Goal: Information Seeking & Learning: Check status

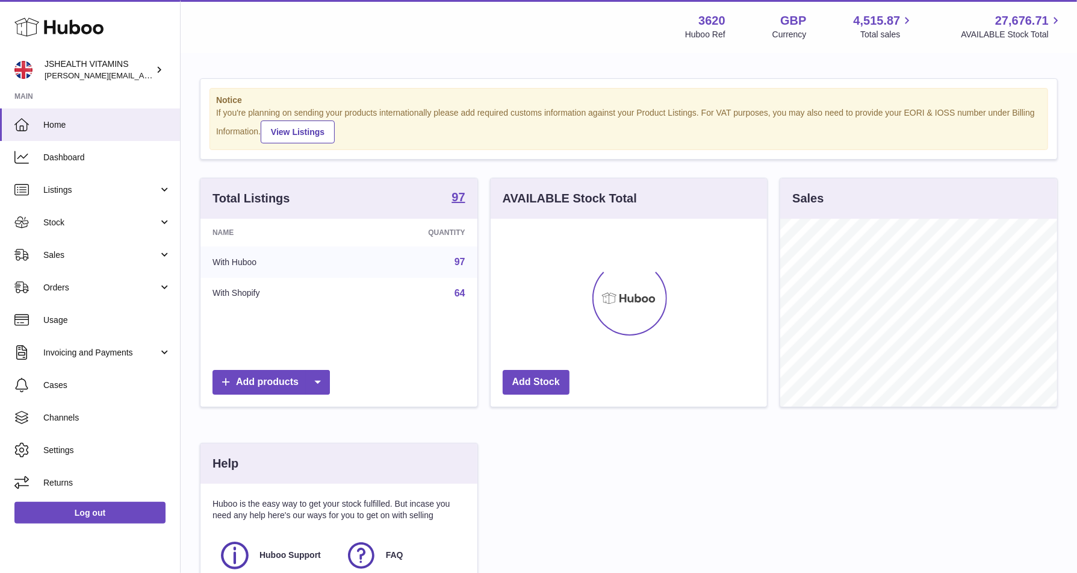
scroll to position [188, 277]
click at [66, 222] on span "Stock" at bounding box center [100, 222] width 115 height 11
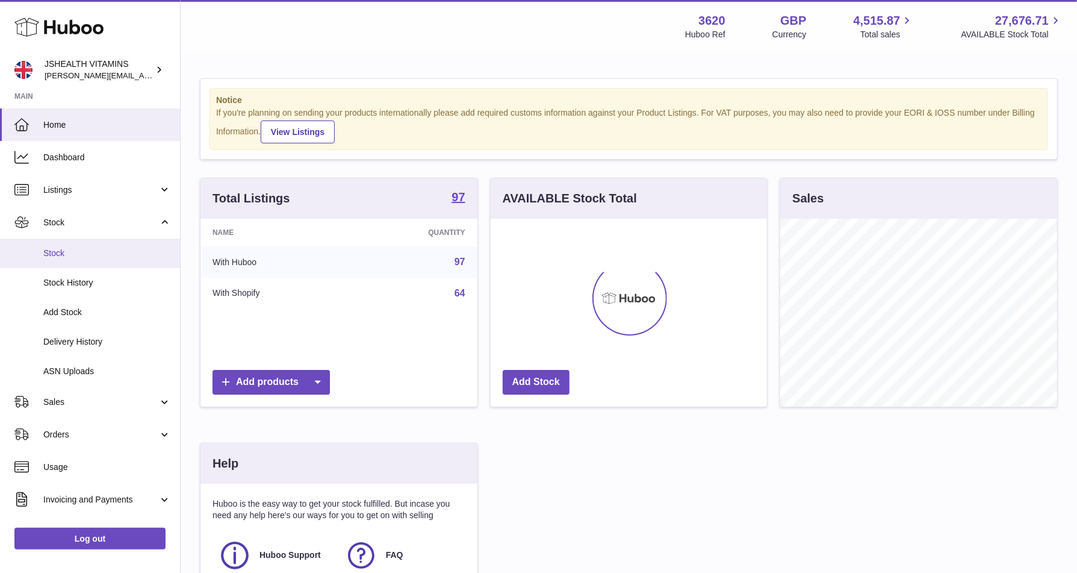
click at [66, 257] on span "Stock" at bounding box center [107, 252] width 128 height 11
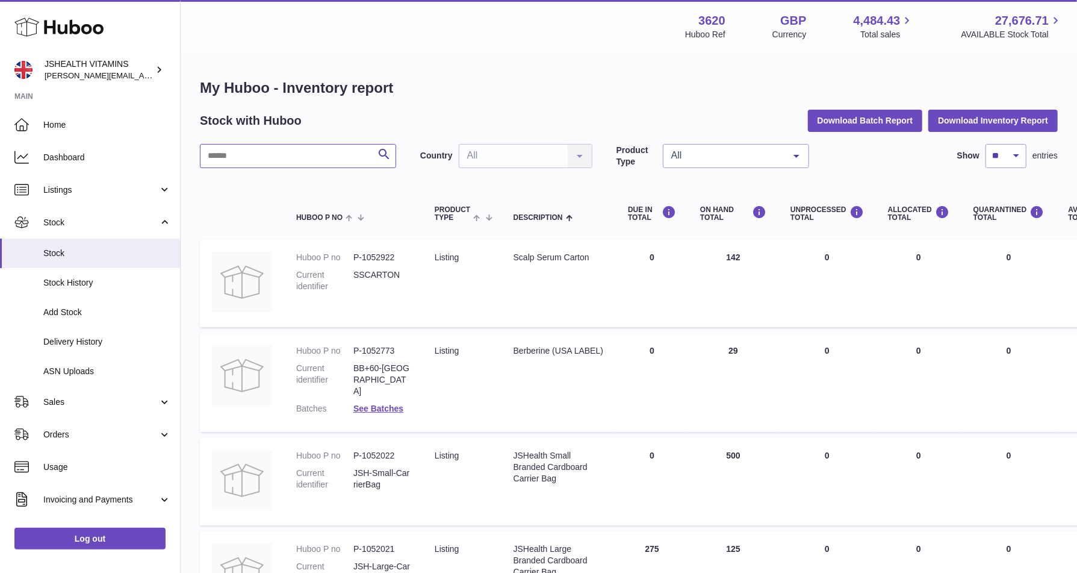
click at [289, 157] on input "text" at bounding box center [298, 156] width 196 height 24
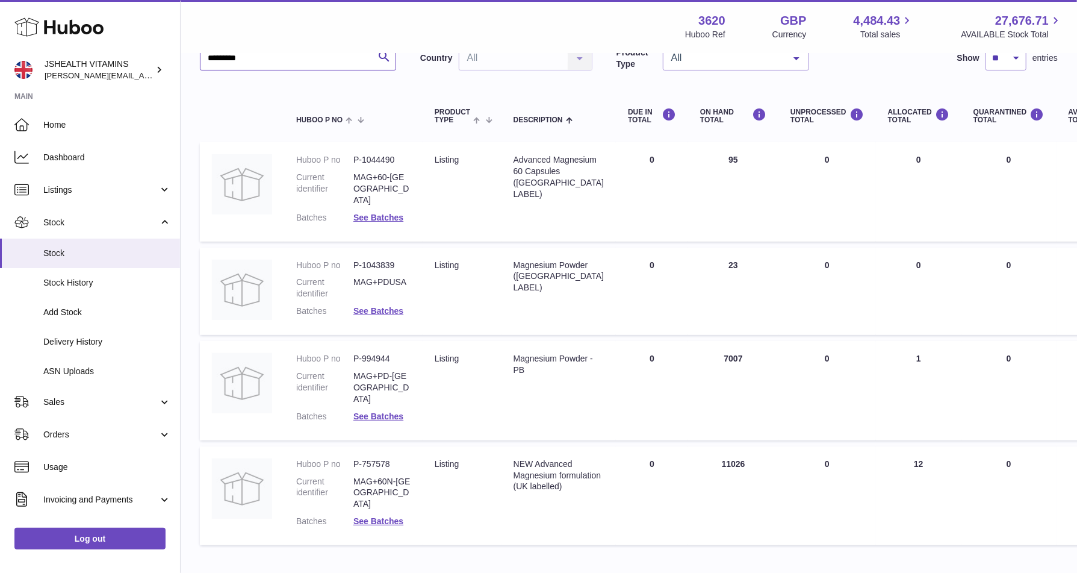
scroll to position [99, 0]
click at [374, 515] on link "See Batches" at bounding box center [378, 520] width 50 height 10
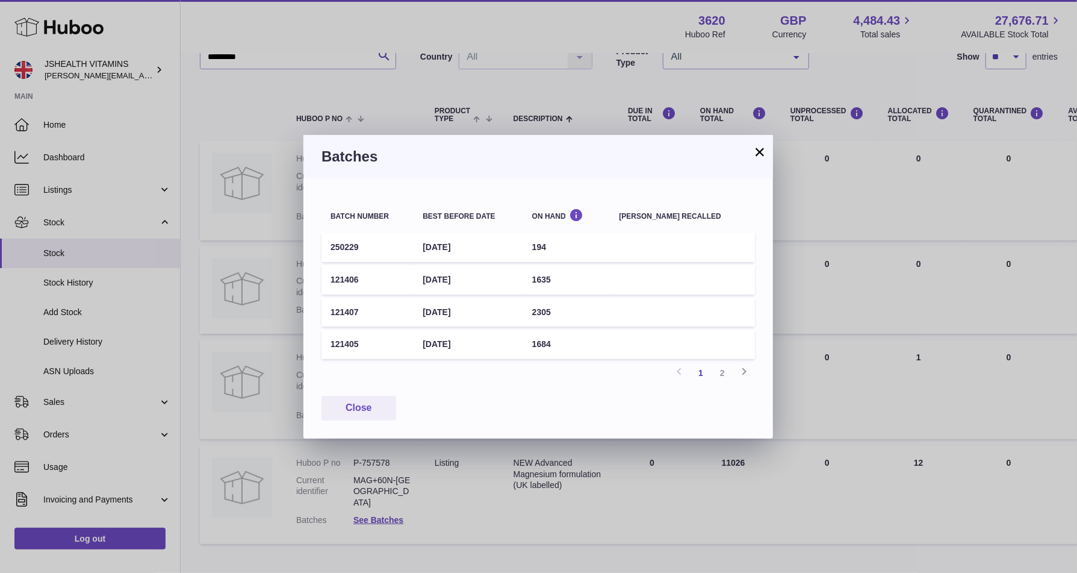
click at [347, 246] on td "250229" at bounding box center [368, 247] width 92 height 30
copy td "250229"
click at [563, 247] on td "194" at bounding box center [566, 247] width 87 height 30
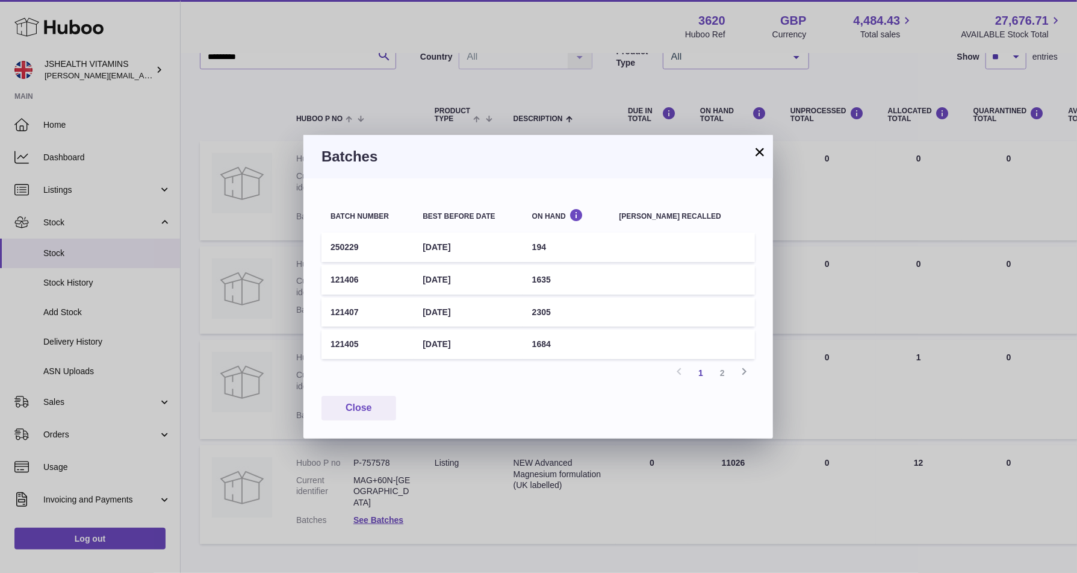
copy td "194"
click at [482, 249] on td "[DATE]" at bounding box center [468, 247] width 109 height 30
click at [279, 154] on div "× Batches Batch number Best before date On Hand [PERSON_NAME] recalled 250229 […" at bounding box center [538, 286] width 1077 height 573
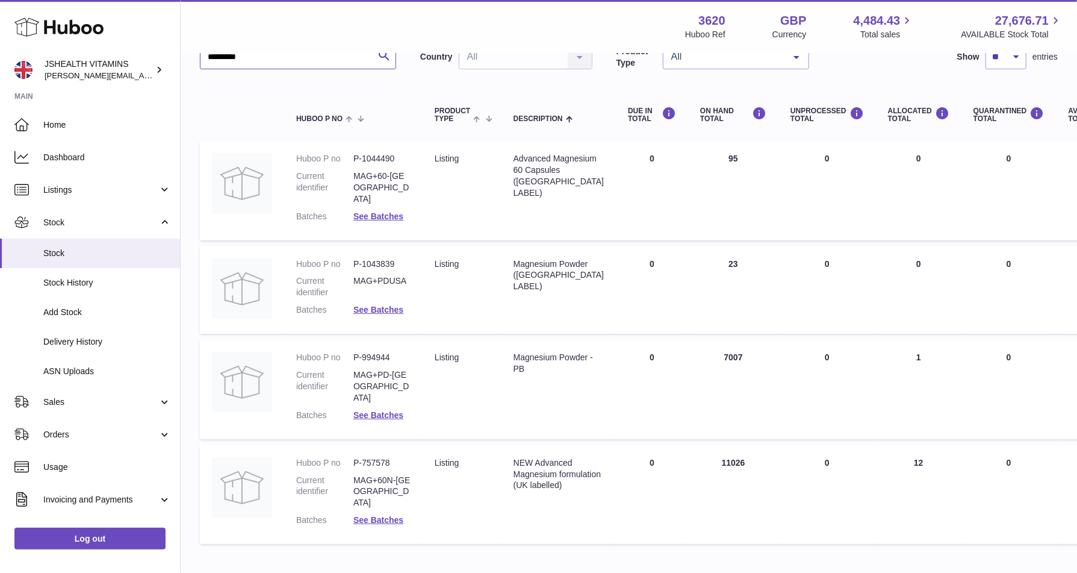
click at [281, 59] on input "*********" at bounding box center [298, 57] width 196 height 24
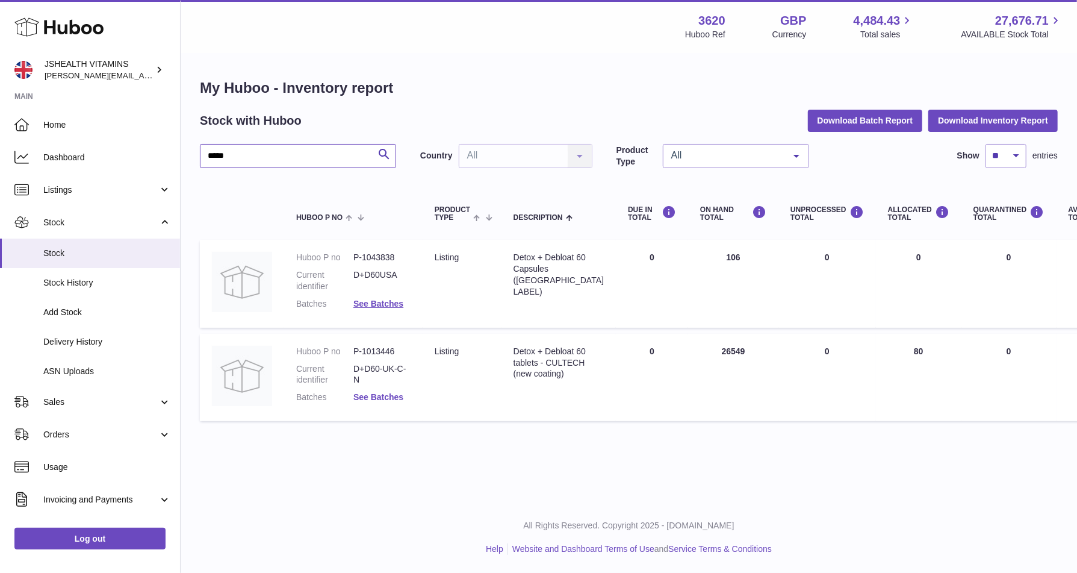
type input "*****"
click at [385, 398] on link "See Batches" at bounding box center [378, 397] width 50 height 10
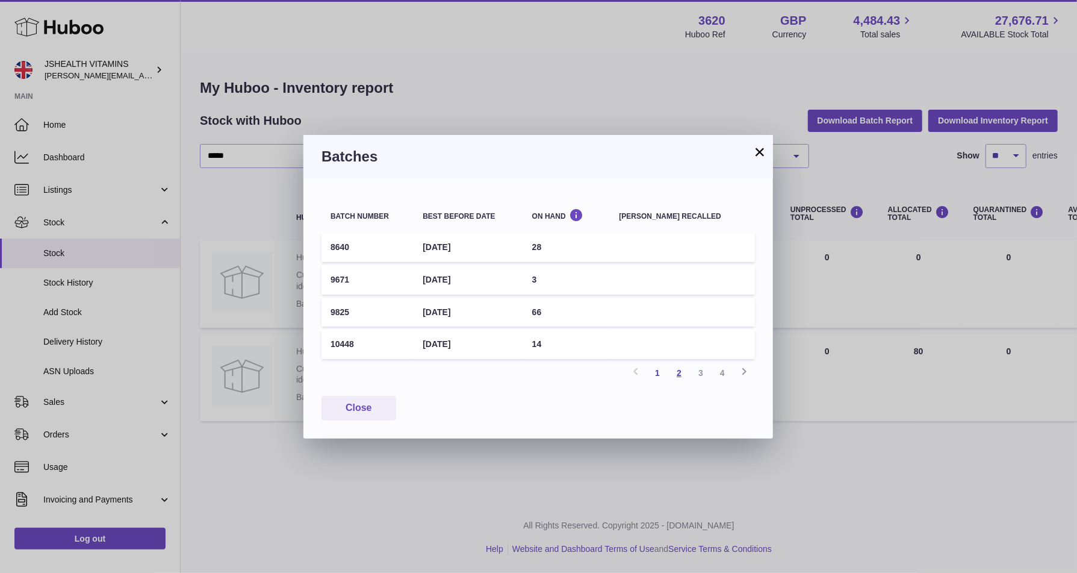
click at [677, 375] on link "2" at bounding box center [679, 373] width 22 height 22
click at [664, 375] on link "1" at bounding box center [658, 373] width 22 height 22
click at [343, 341] on td "10448" at bounding box center [368, 344] width 92 height 30
copy td "10448"
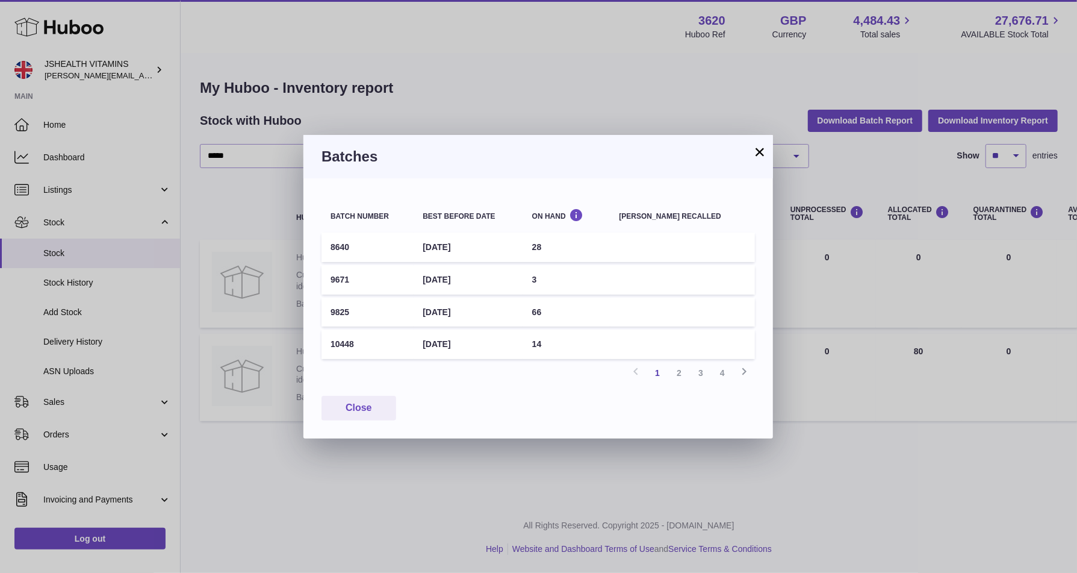
click at [223, 382] on div "× Batches Batch number Best before date On Hand [PERSON_NAME] recalled 8640 [DA…" at bounding box center [538, 286] width 1077 height 573
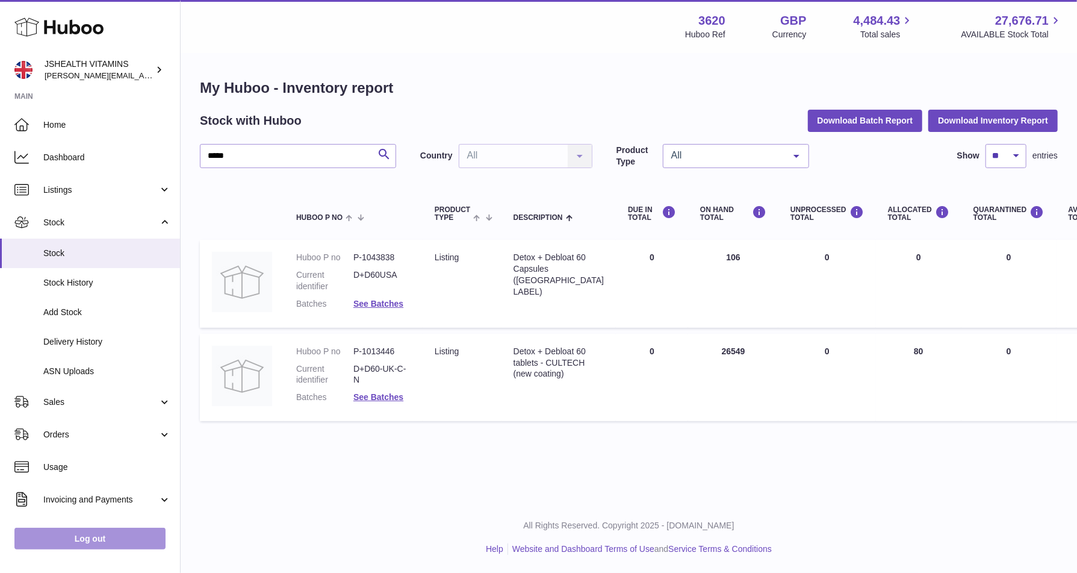
click at [125, 527] on link "Log out" at bounding box center [89, 538] width 151 height 22
